Goal: Communication & Community: Answer question/provide support

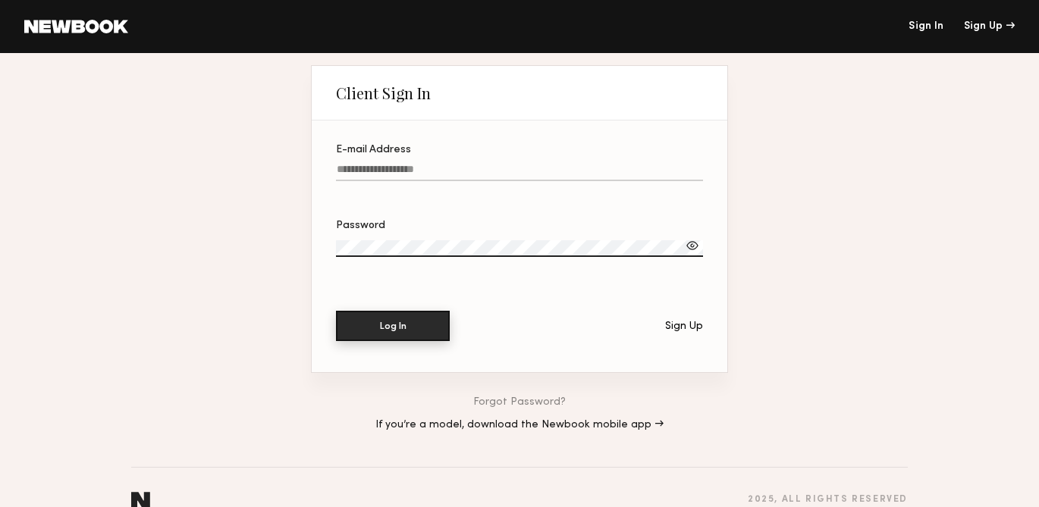
type input "**********"
click at [407, 328] on button "Log In" at bounding box center [393, 326] width 114 height 30
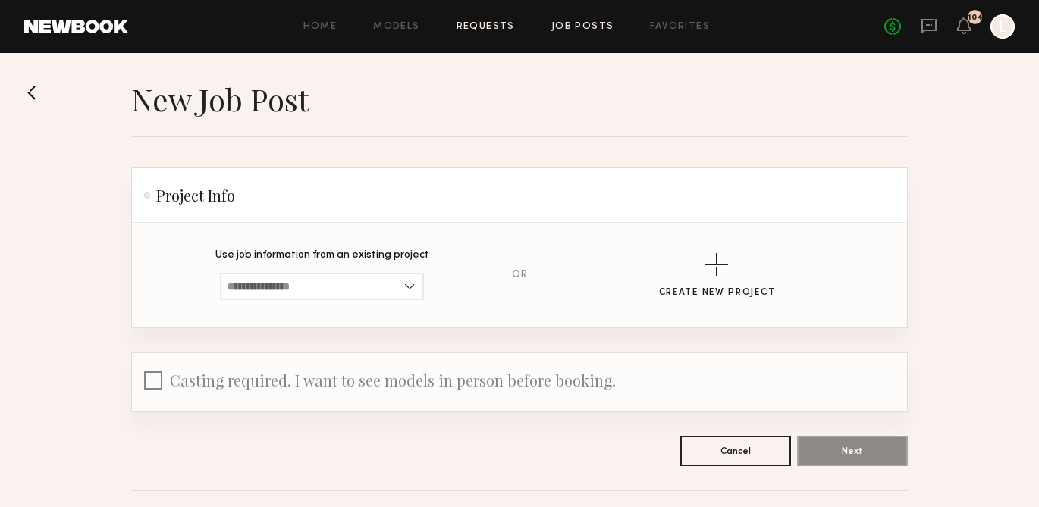
click at [485, 22] on link "Requests" at bounding box center [486, 27] width 58 height 10
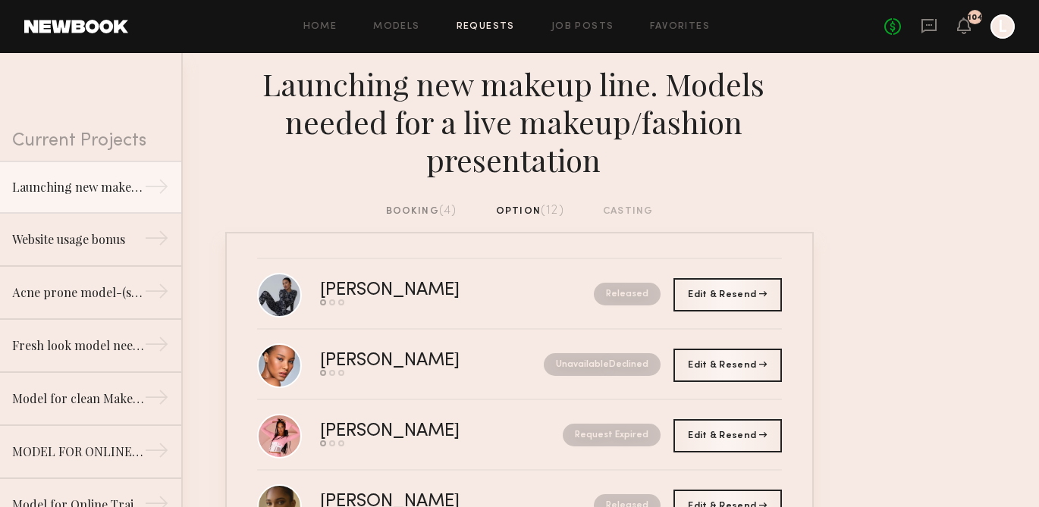
scroll to position [8, 0]
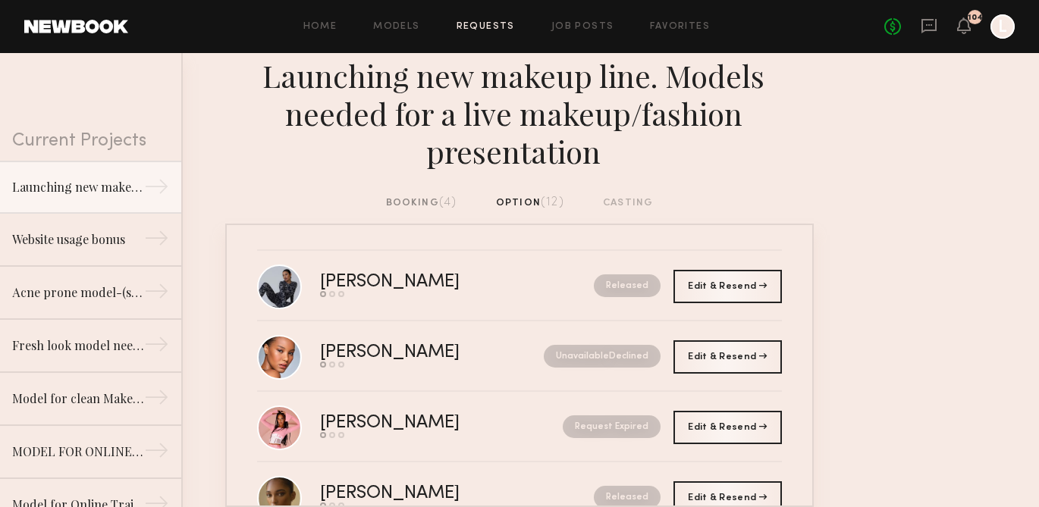
click at [410, 199] on div "booking (4)" at bounding box center [421, 203] width 71 height 17
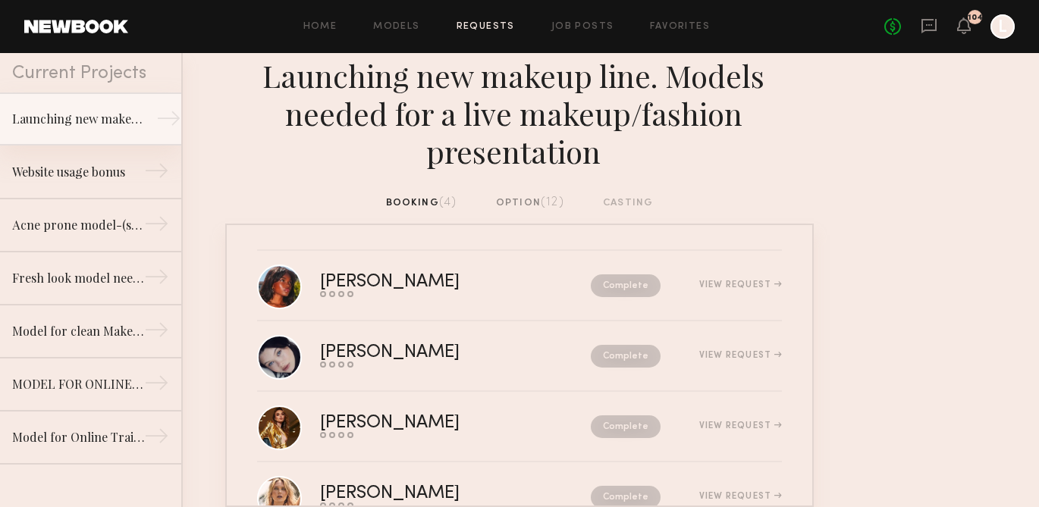
scroll to position [46, 0]
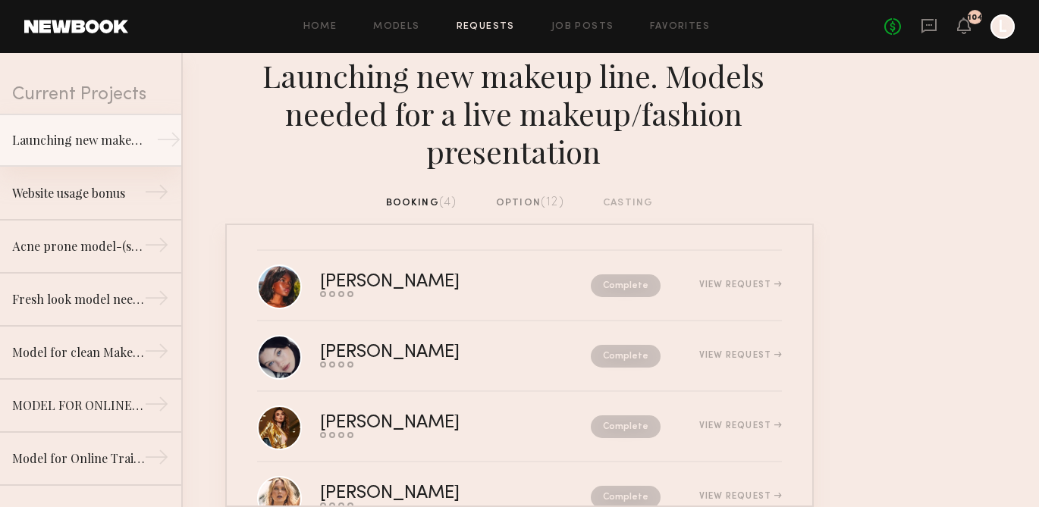
click at [116, 144] on div "Launching new makeup line. Models needed for a live makeup/fashion presentation" at bounding box center [78, 140] width 132 height 18
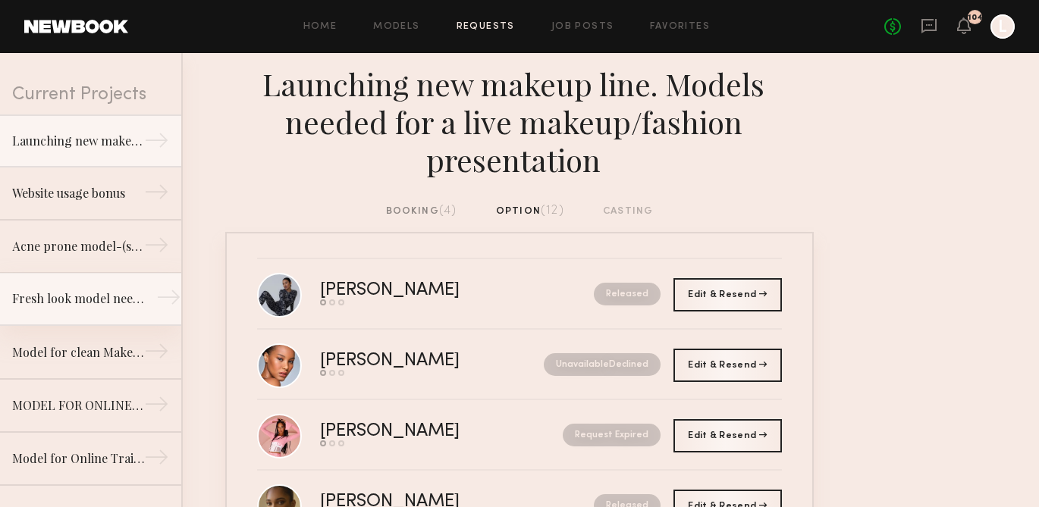
click at [106, 303] on div "Fresh look model needed for Clean Makeup/Skincare Brand. Usage: Online training…" at bounding box center [78, 299] width 132 height 18
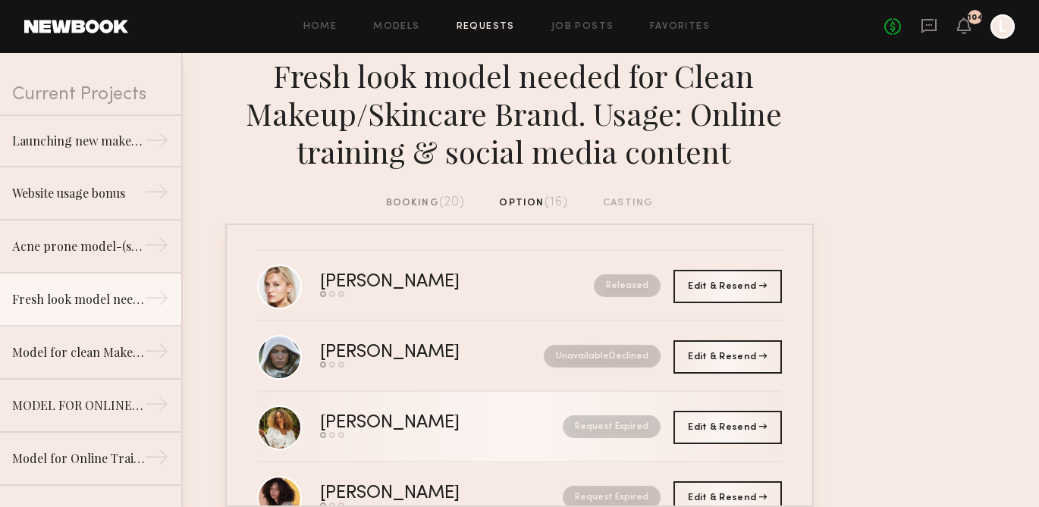
scroll to position [8, 0]
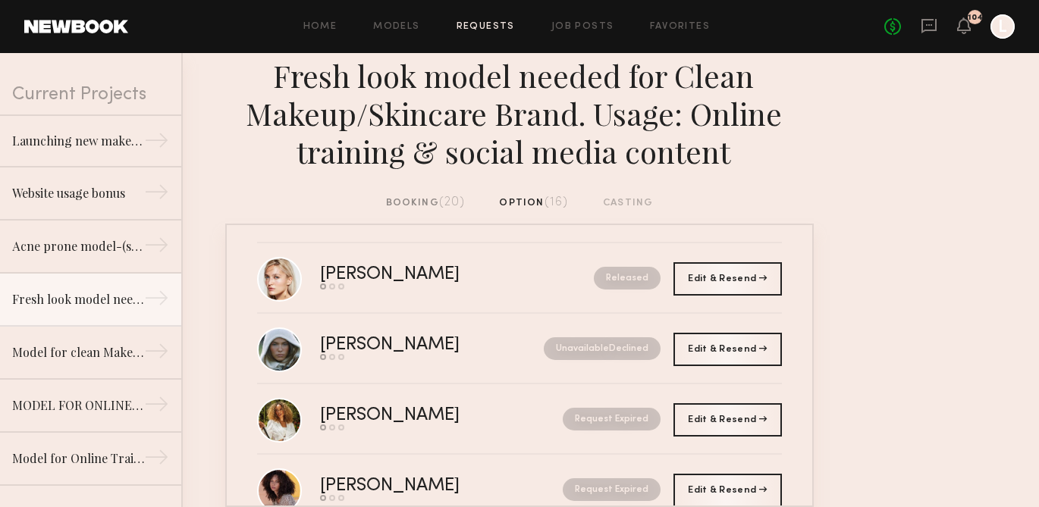
click at [419, 204] on div "booking (20)" at bounding box center [425, 203] width 79 height 17
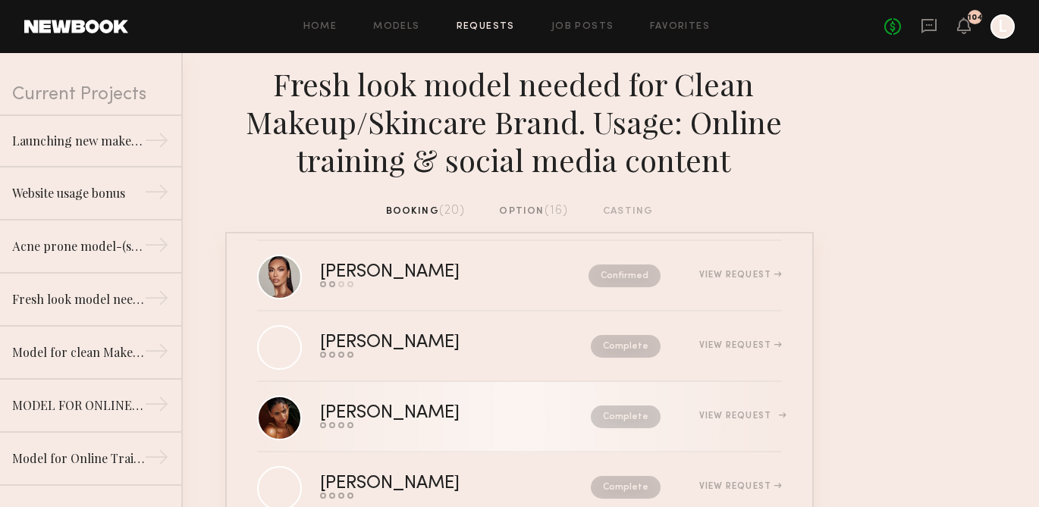
scroll to position [14, 0]
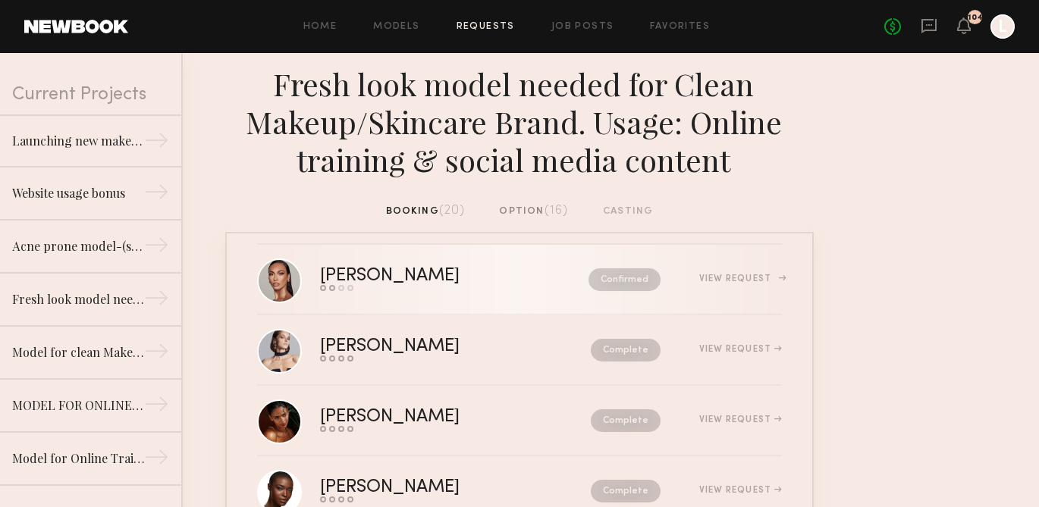
click at [364, 275] on div "[PERSON_NAME]" at bounding box center [422, 276] width 204 height 17
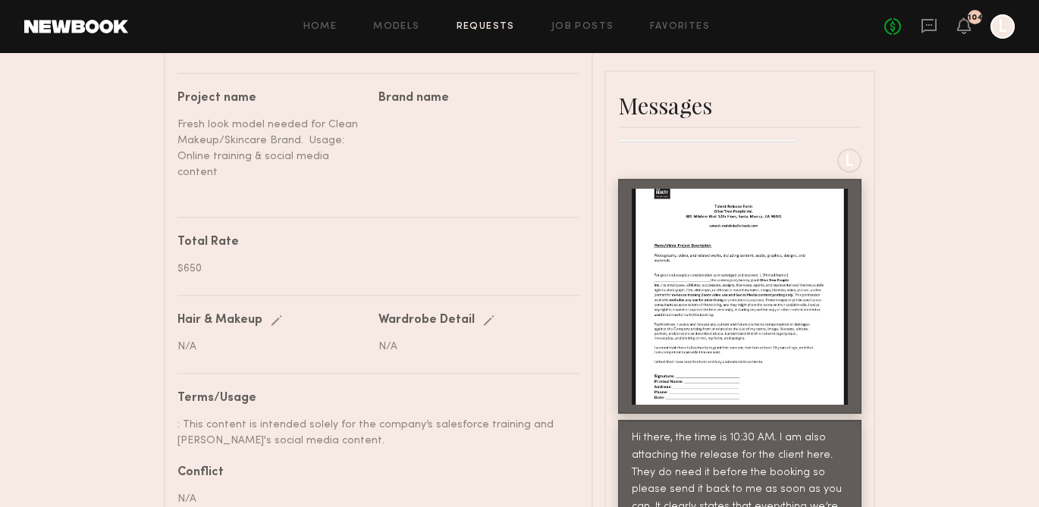
scroll to position [787, 0]
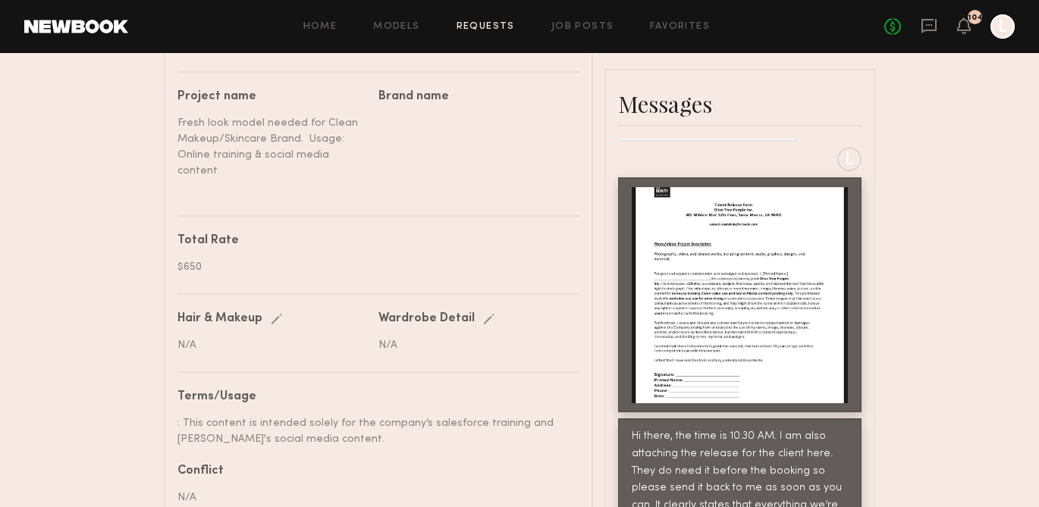
click at [828, 314] on div at bounding box center [740, 295] width 216 height 216
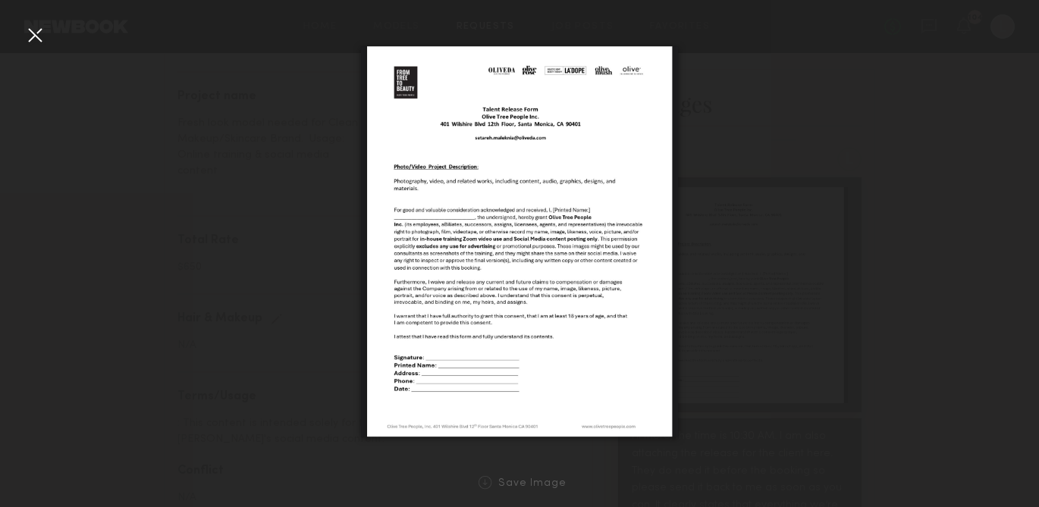
click at [878, 146] on div at bounding box center [519, 241] width 1039 height 435
click at [878, 147] on div at bounding box center [519, 241] width 1039 height 435
click at [639, 375] on img at bounding box center [519, 241] width 317 height 391
click at [878, 116] on div at bounding box center [519, 241] width 1039 height 435
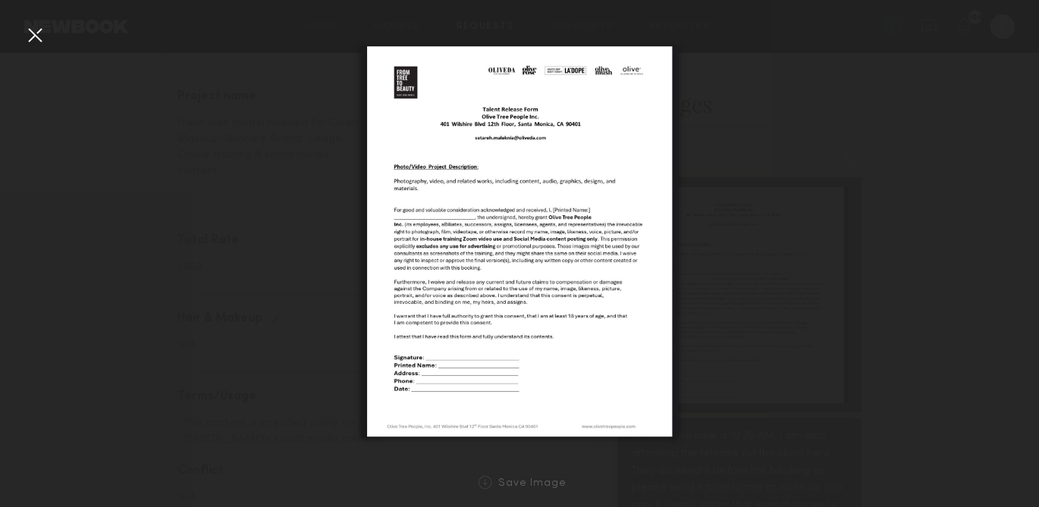
click at [878, 116] on div at bounding box center [519, 241] width 1039 height 435
click at [39, 34] on div at bounding box center [35, 35] width 24 height 24
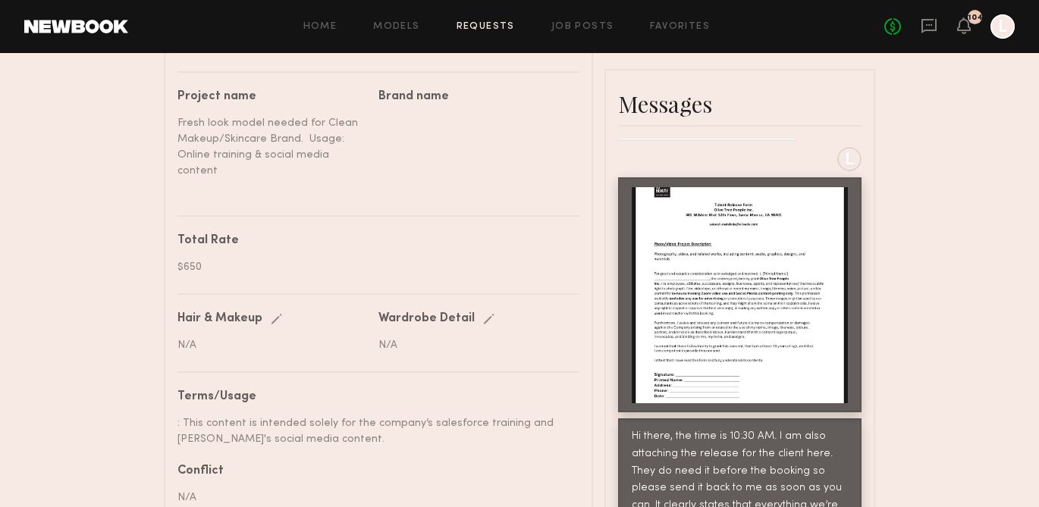
click at [803, 304] on div at bounding box center [740, 295] width 216 height 216
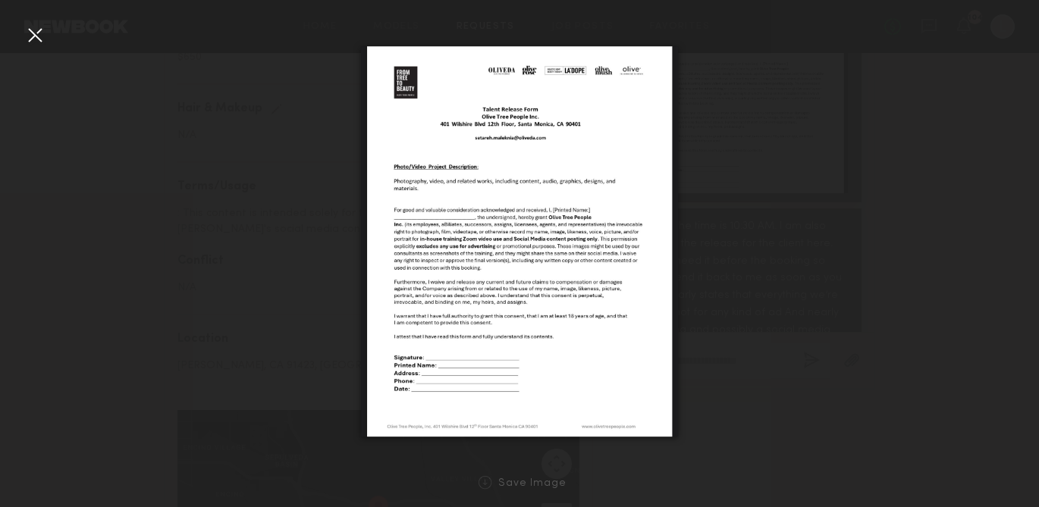
scroll to position [1016, 0]
click at [625, 385] on img at bounding box center [519, 241] width 317 height 391
click at [477, 367] on img at bounding box center [519, 241] width 317 height 391
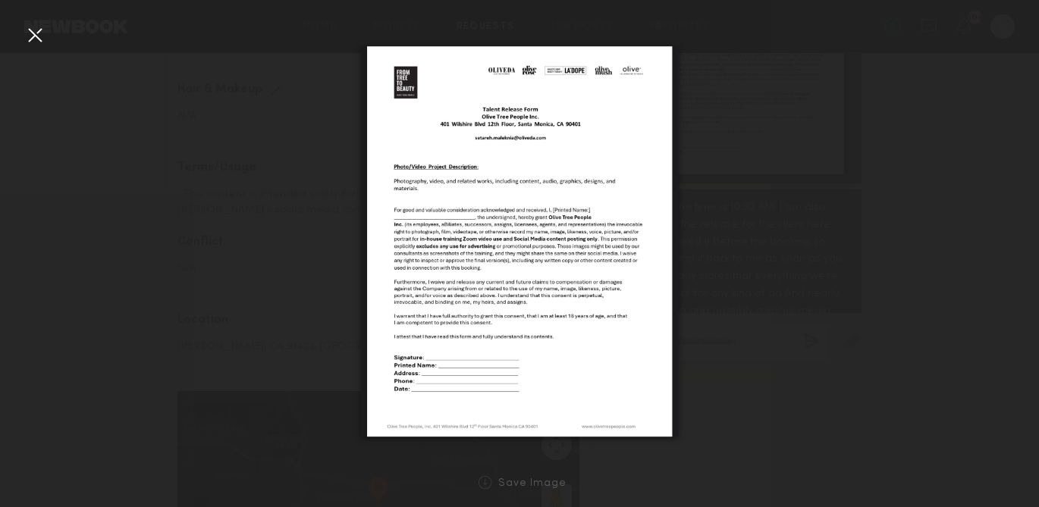
click at [36, 35] on div at bounding box center [35, 35] width 24 height 24
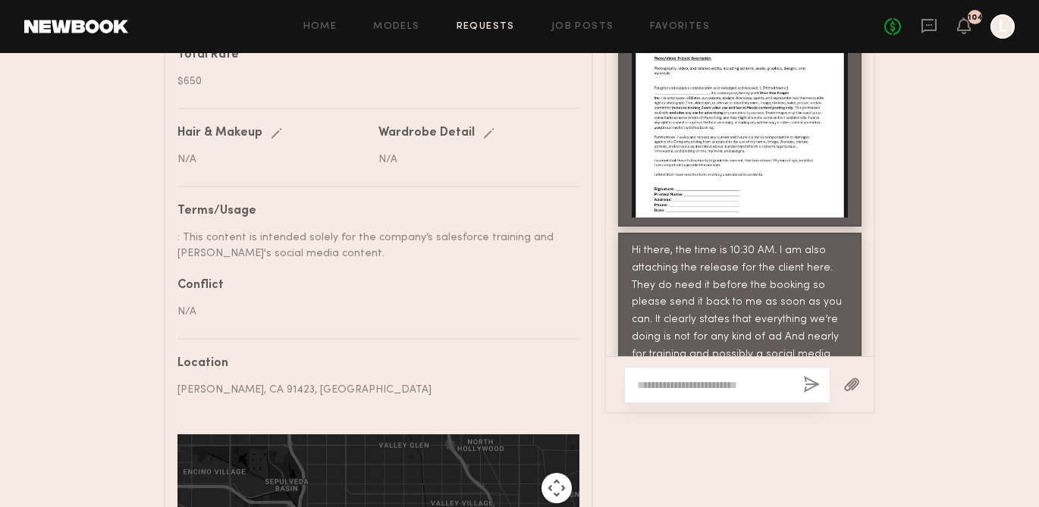
scroll to position [976, 0]
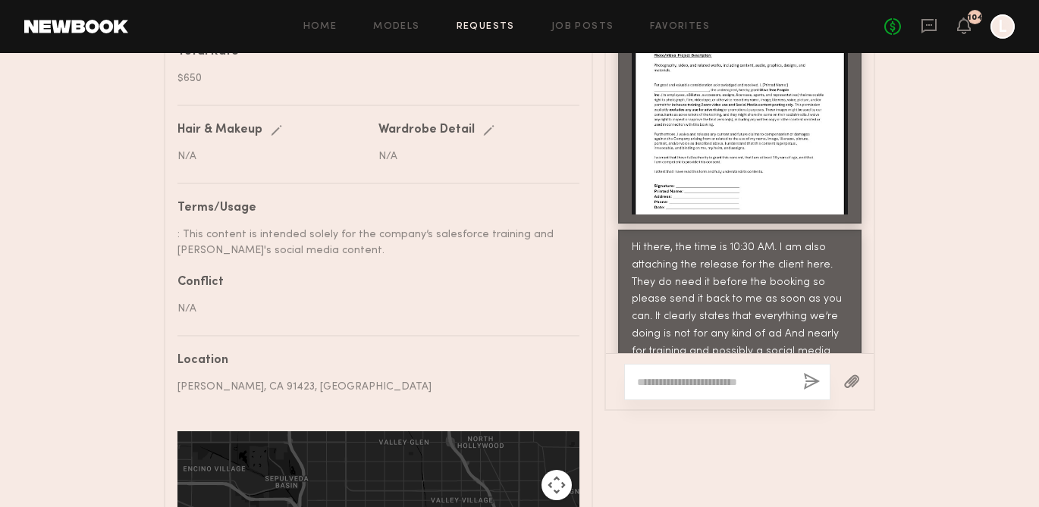
click at [757, 375] on textarea at bounding box center [714, 382] width 154 height 15
click at [691, 375] on textarea "**********" at bounding box center [714, 382] width 154 height 15
click at [736, 375] on textarea "**********" at bounding box center [714, 382] width 154 height 15
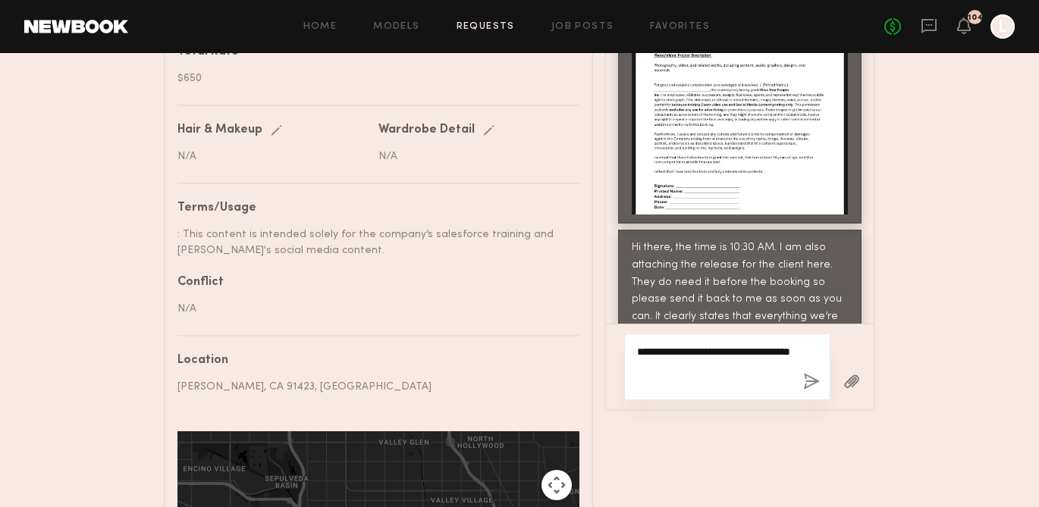
type textarea "**********"
click at [813, 373] on button "button" at bounding box center [811, 382] width 17 height 19
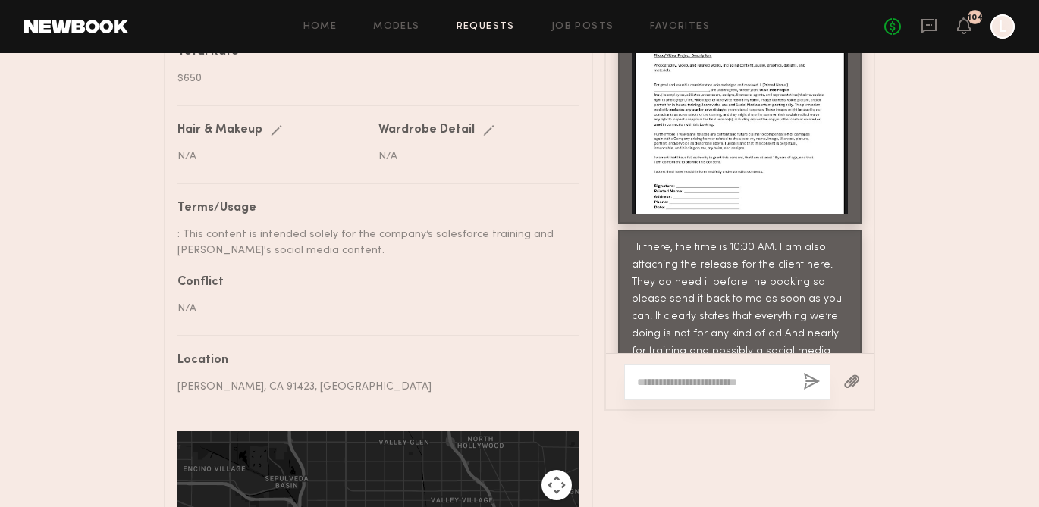
scroll to position [1851, 0]
